Goal: Information Seeking & Learning: Learn about a topic

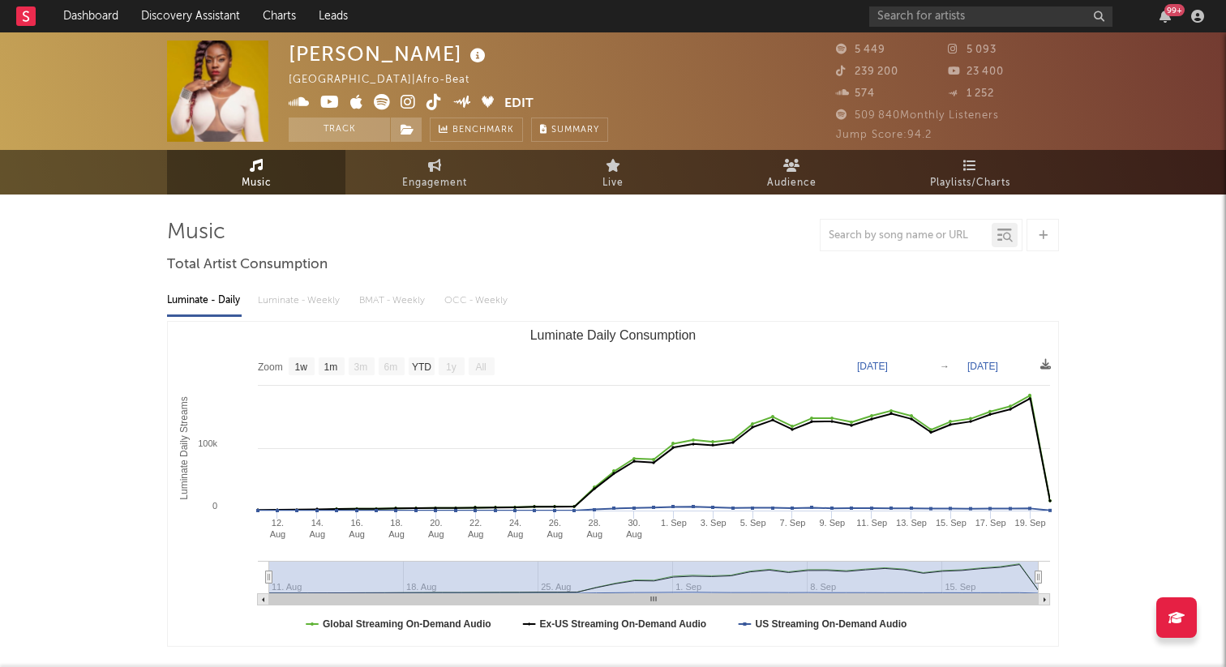
select select "1w"
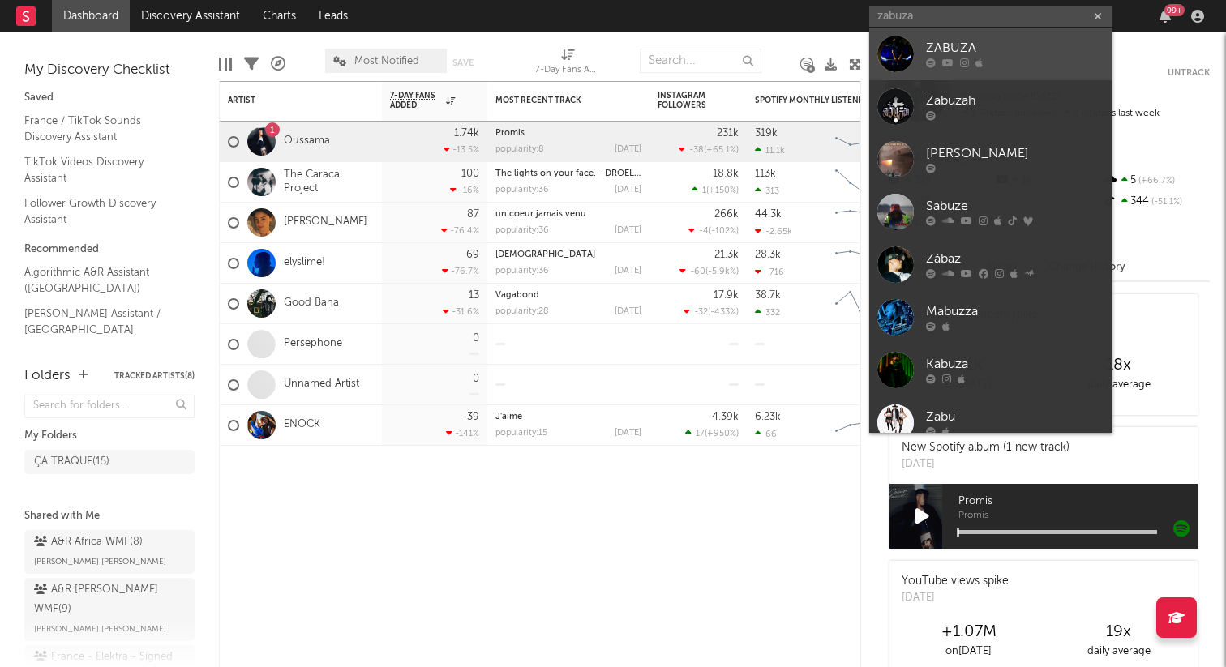
type input "zabuza"
click at [995, 43] on div "ZABUZA" at bounding box center [1015, 48] width 178 height 19
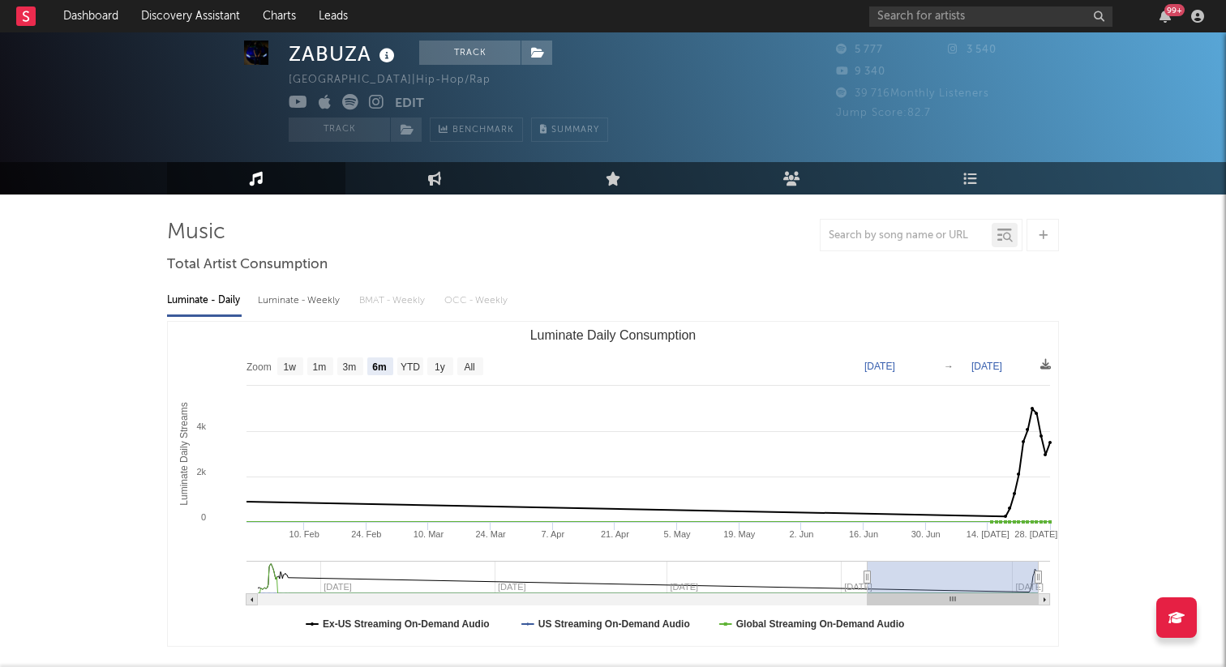
scroll to position [28, 0]
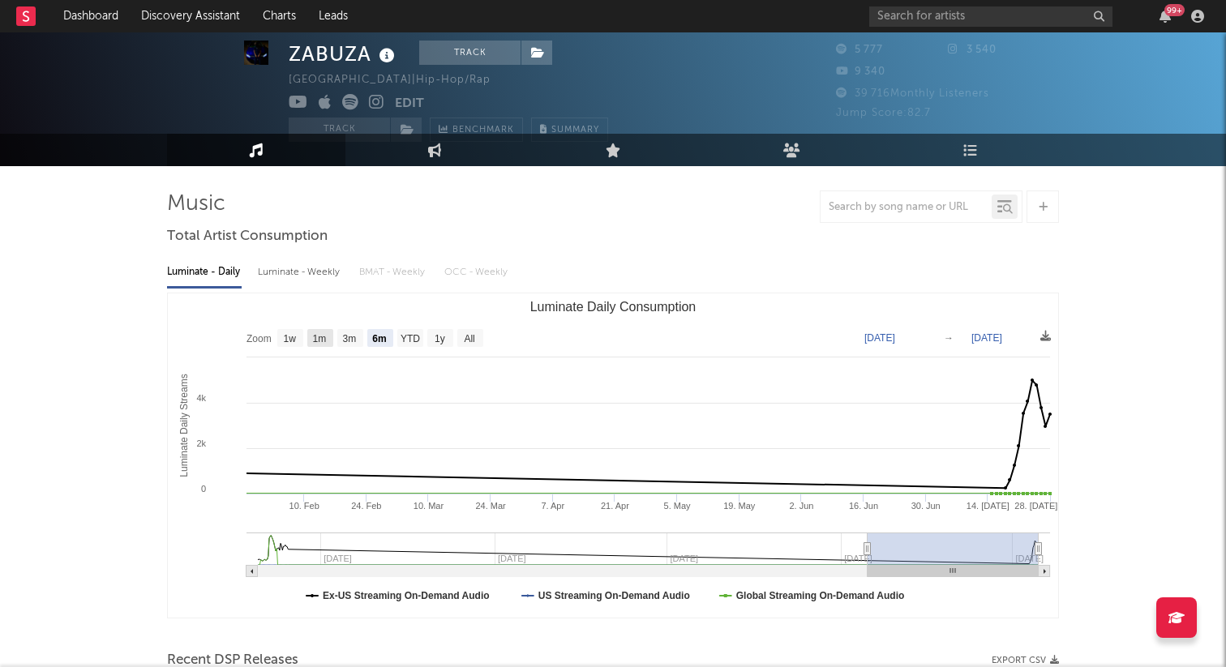
click at [293, 337] on text "1w" at bounding box center [290, 338] width 13 height 11
select select "1w"
type input "2025-07-22"
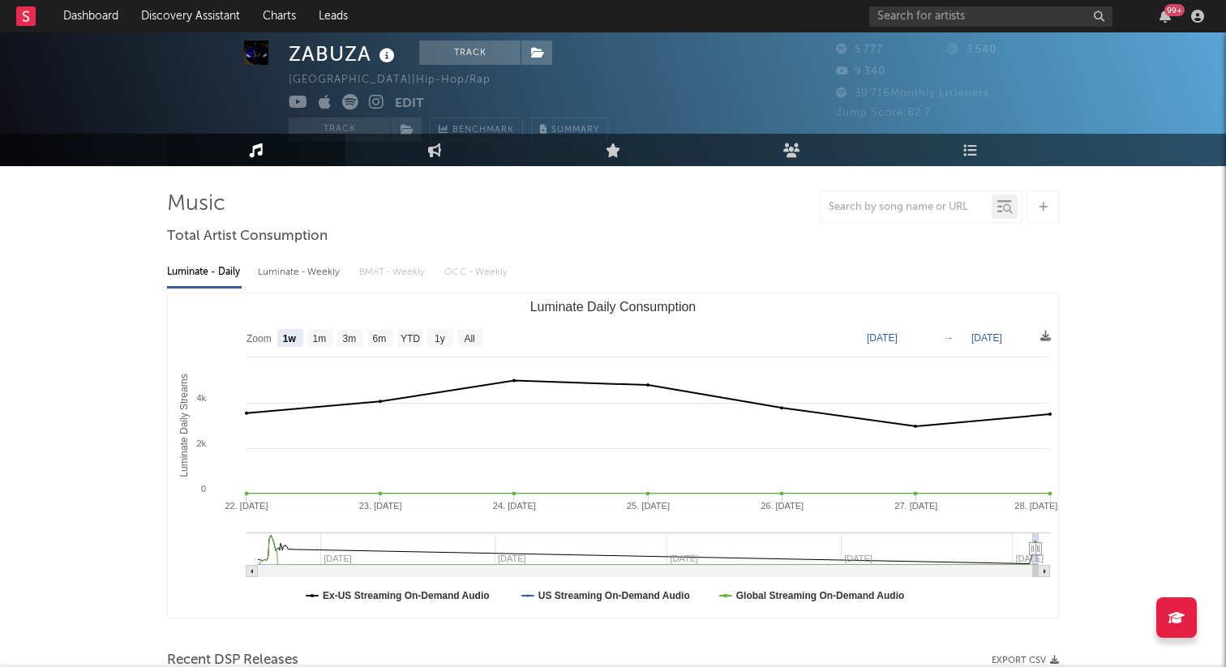
click at [306, 337] on rect "Luminate Daily Consumption" at bounding box center [613, 456] width 890 height 324
click at [315, 337] on text "1m" at bounding box center [320, 338] width 14 height 11
select select "1m"
type input "2025-06-28"
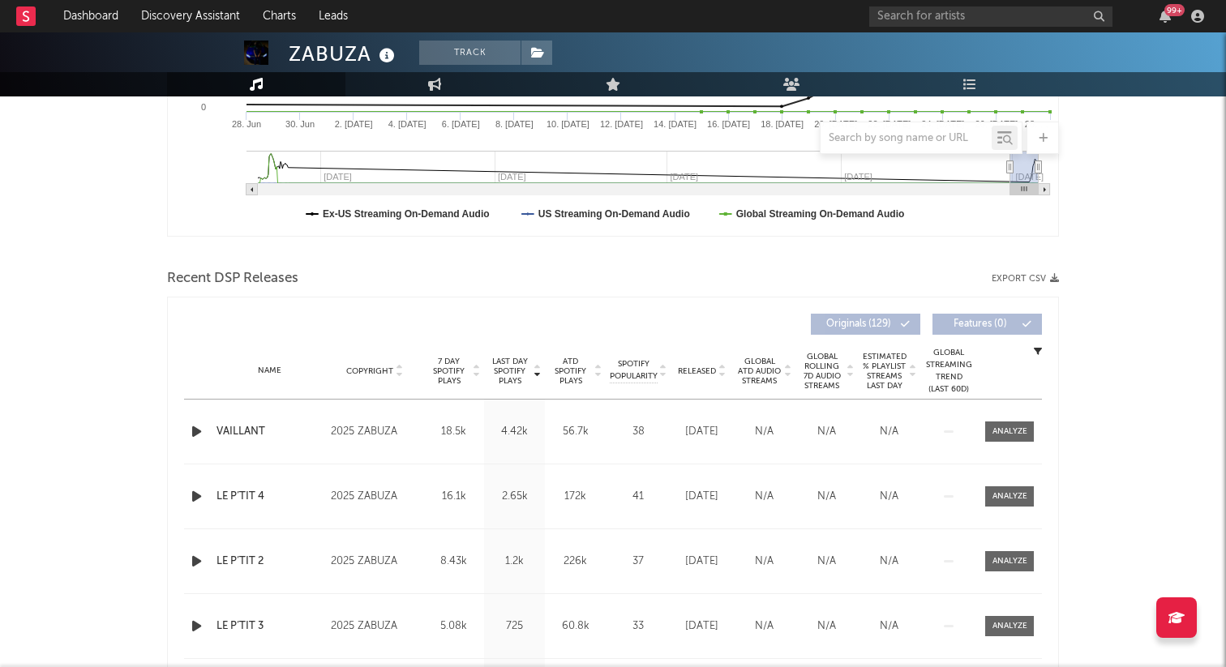
scroll to position [414, 0]
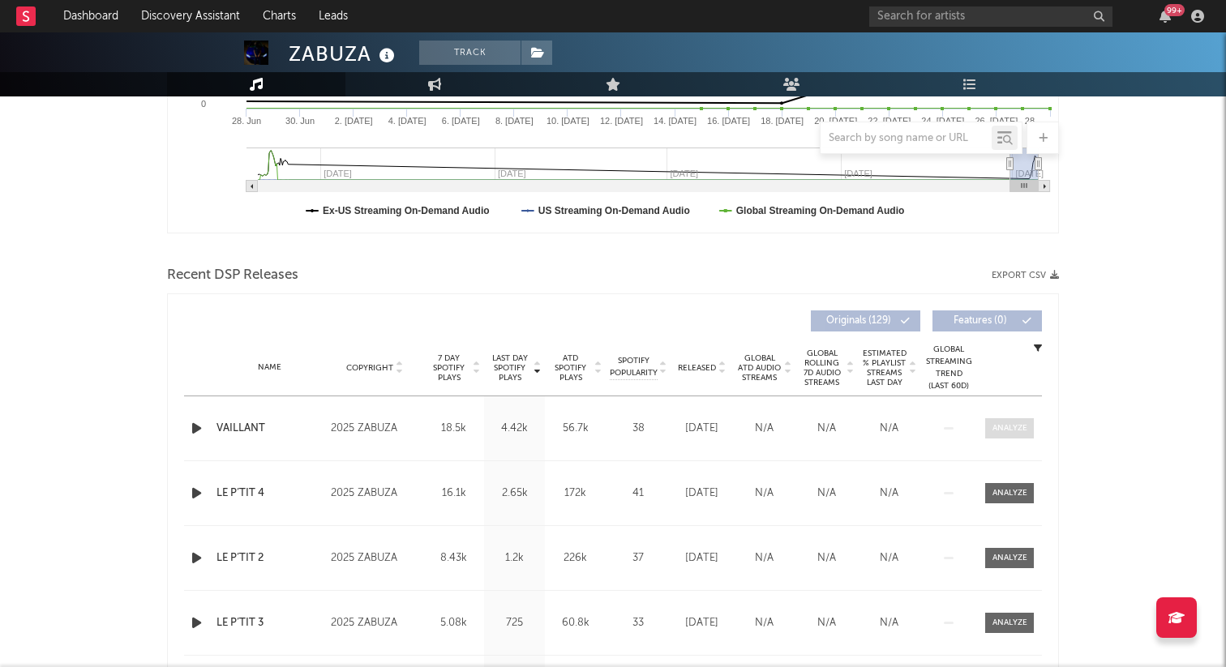
click at [1022, 430] on div at bounding box center [1010, 429] width 35 height 12
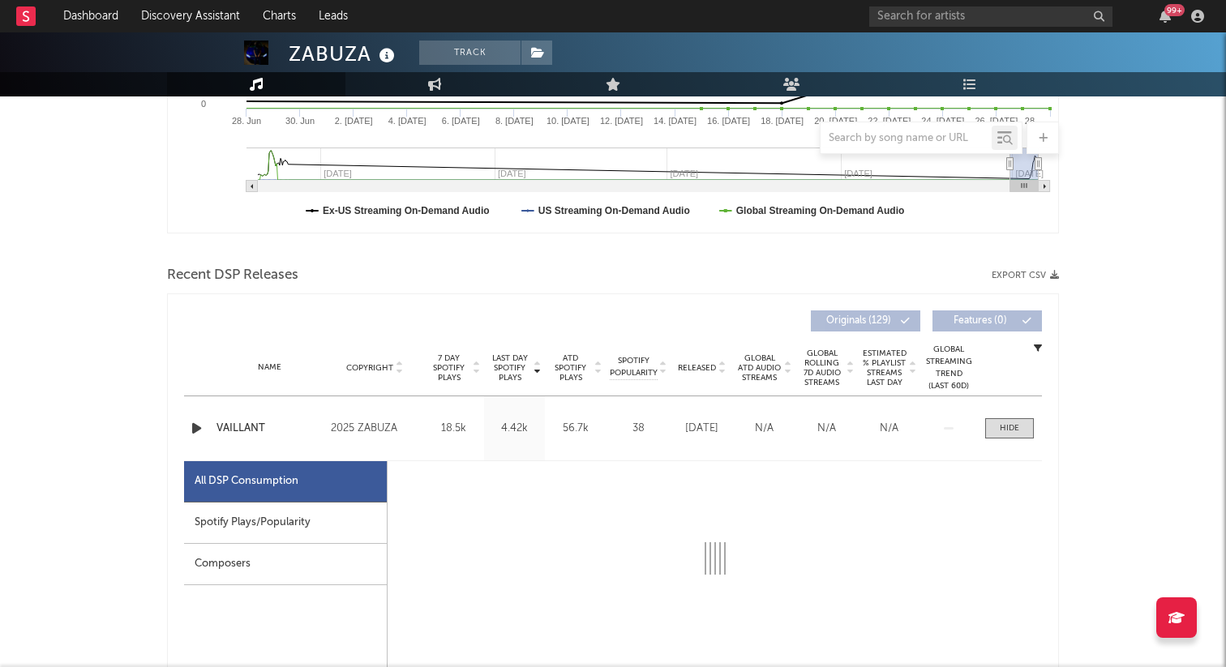
scroll to position [620, 0]
